Goal: Information Seeking & Learning: Learn about a topic

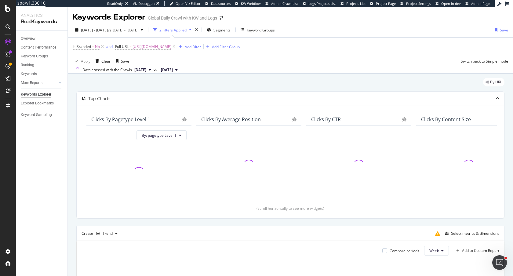
click at [177, 85] on div "By URL" at bounding box center [290, 84] width 428 height 13
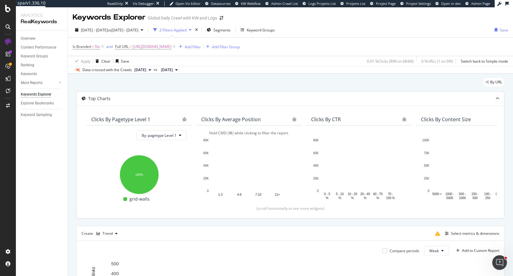
scroll to position [146, 0]
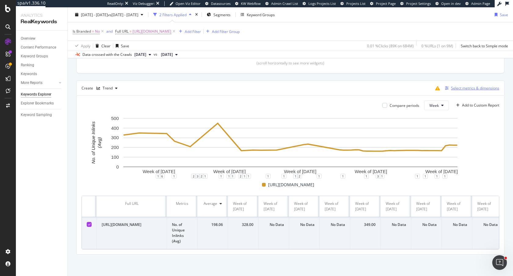
click at [458, 86] on div "Select metrics & dimensions" at bounding box center [475, 87] width 48 height 5
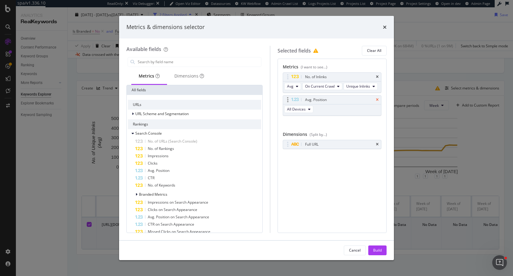
click at [378, 100] on icon "times" at bounding box center [377, 100] width 3 height 4
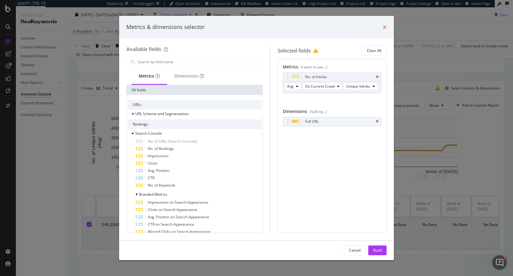
click at [384, 26] on icon "times" at bounding box center [385, 27] width 4 height 5
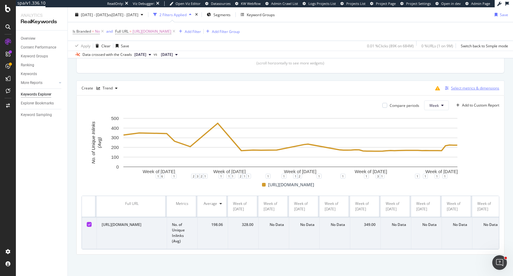
click at [461, 91] on div "Select metrics & dimensions" at bounding box center [470, 88] width 57 height 7
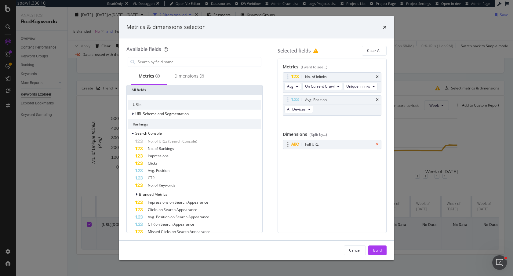
click at [376, 144] on icon "times" at bounding box center [377, 145] width 3 height 4
click at [376, 254] on div "Build" at bounding box center [377, 250] width 9 height 9
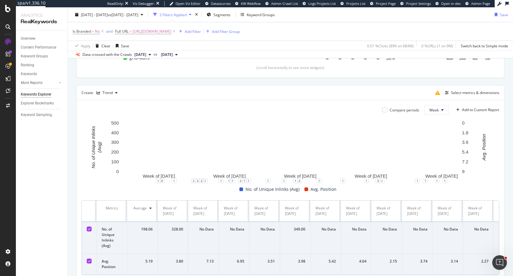
scroll to position [167, 0]
